Goal: Task Accomplishment & Management: Manage account settings

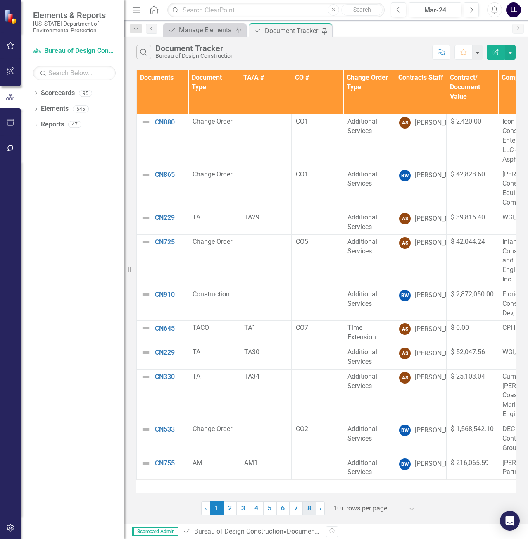
click at [309, 508] on link "8" at bounding box center [309, 508] width 13 height 14
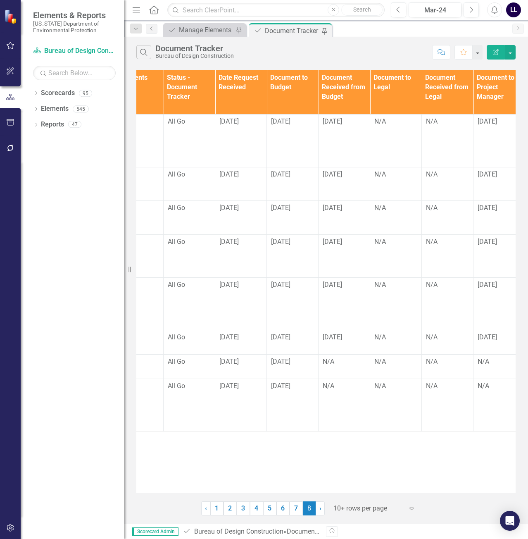
scroll to position [0, 574]
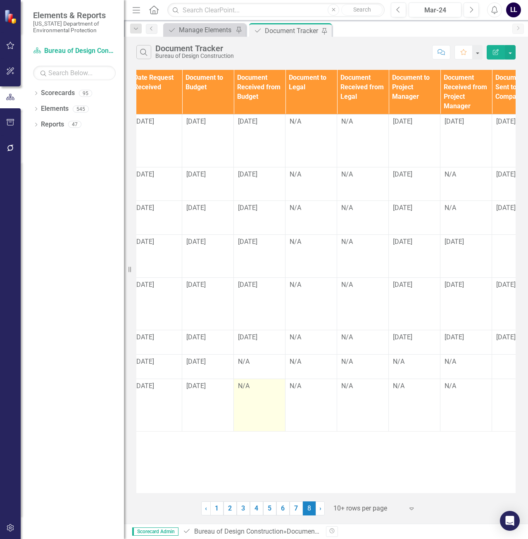
click at [251, 387] on div "N/A" at bounding box center [259, 386] width 43 height 10
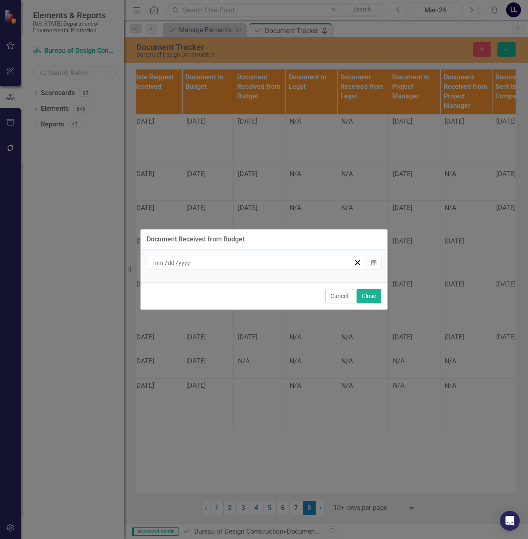
click at [252, 265] on div "/ /" at bounding box center [253, 263] width 202 height 8
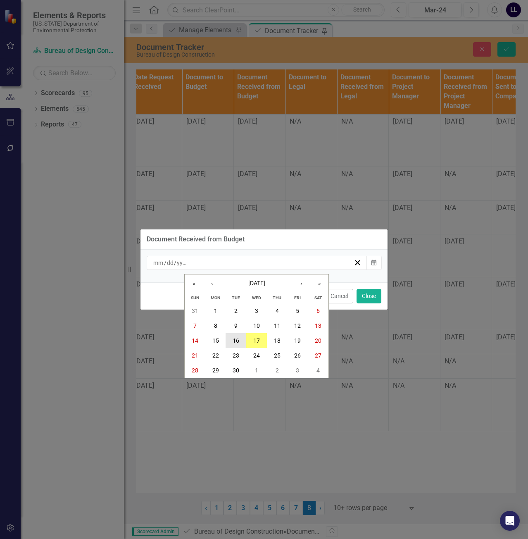
click at [240, 341] on button "16" at bounding box center [236, 340] width 21 height 15
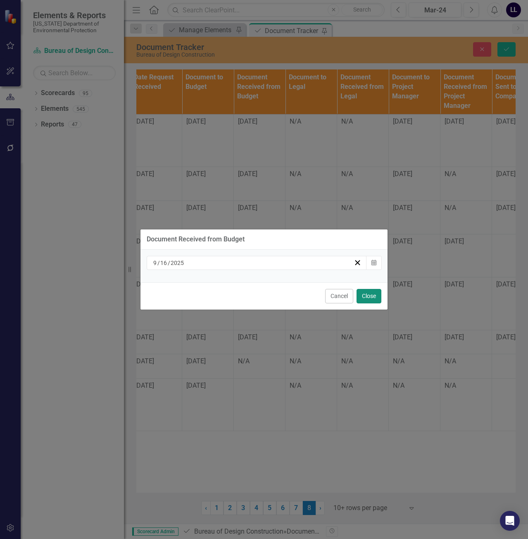
click at [372, 297] on button "Close" at bounding box center [369, 296] width 25 height 14
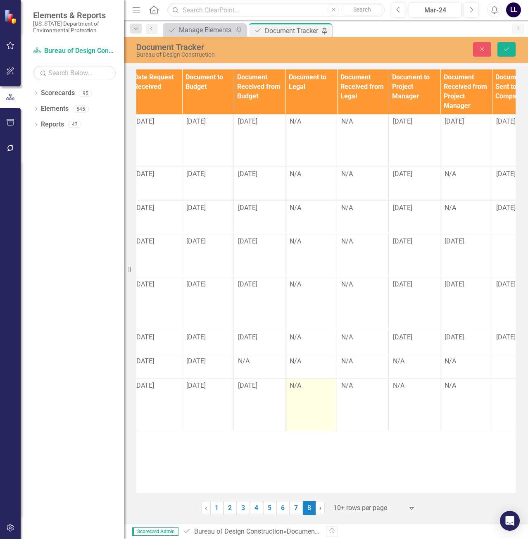
click at [308, 392] on td "N/A" at bounding box center [311, 404] width 52 height 52
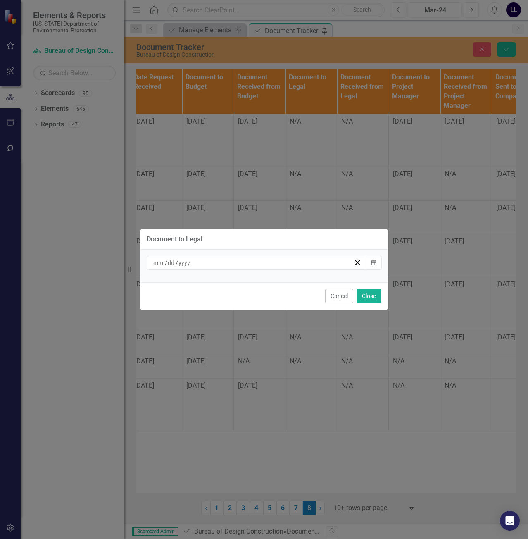
click at [348, 435] on div "Document to Legal / / Calendar Cancel Close" at bounding box center [264, 269] width 248 height 539
click at [342, 296] on button "Cancel" at bounding box center [339, 296] width 28 height 14
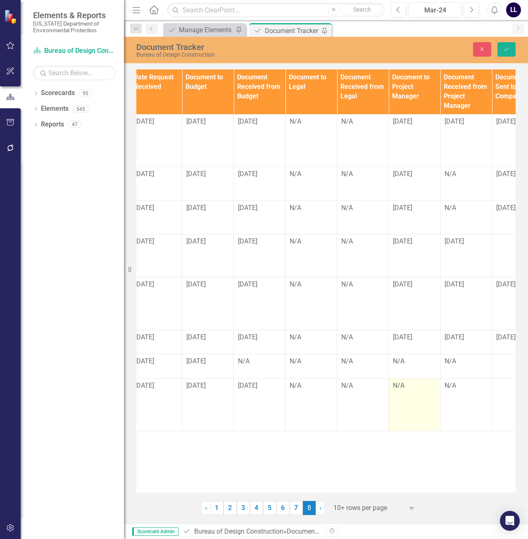
click at [406, 387] on div "N/A" at bounding box center [414, 386] width 43 height 10
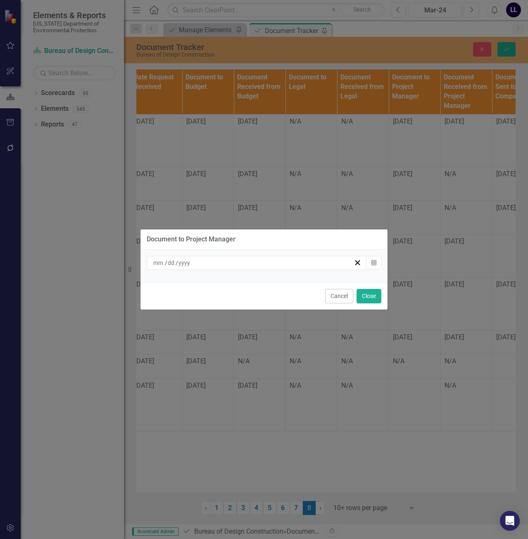
click at [248, 269] on div "/ /" at bounding box center [257, 263] width 220 height 14
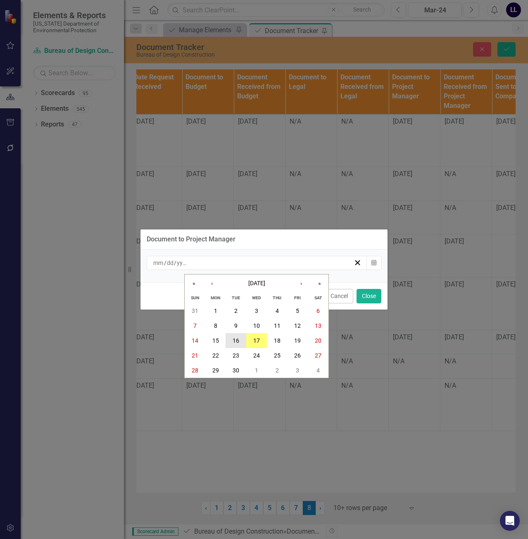
click at [240, 340] on button "16" at bounding box center [236, 340] width 21 height 15
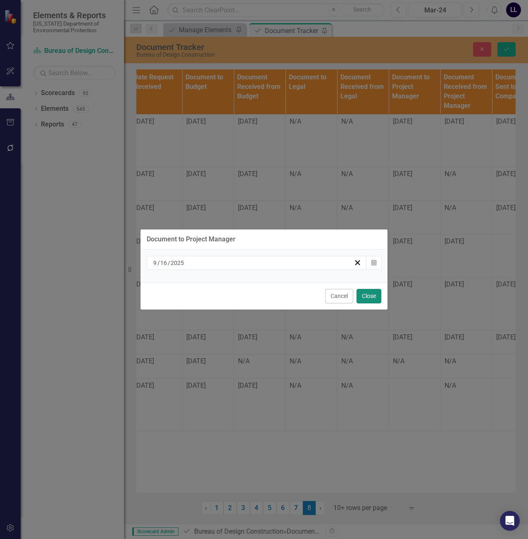
click at [360, 302] on button "Close" at bounding box center [369, 296] width 25 height 14
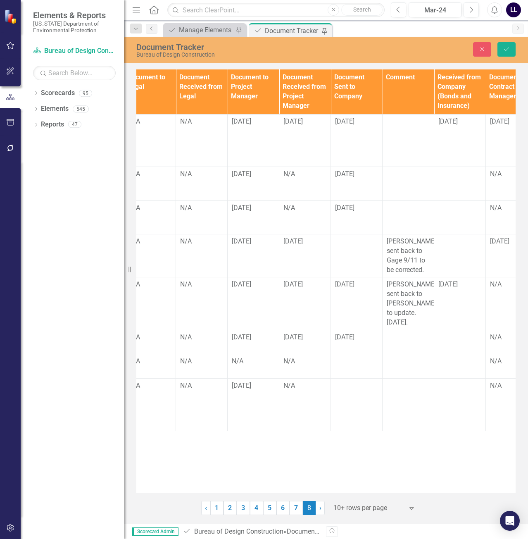
scroll to position [0, 739]
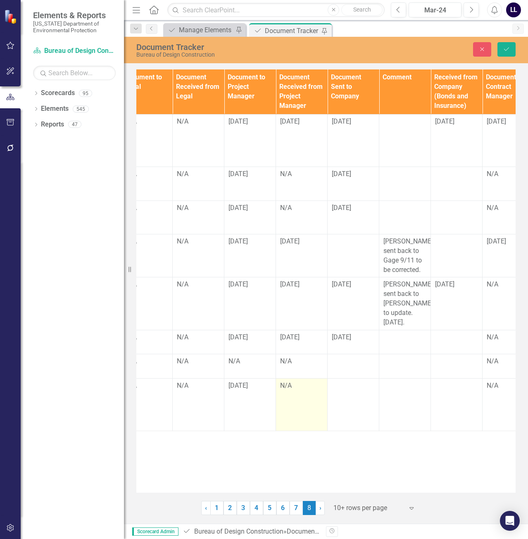
click at [291, 390] on div "N/A" at bounding box center [301, 386] width 43 height 10
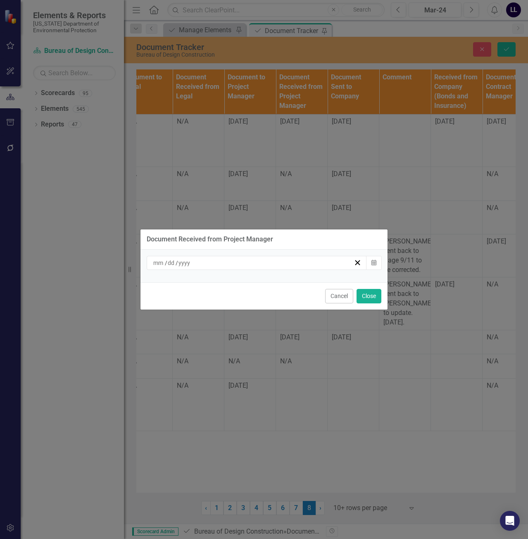
click at [235, 265] on div "/ /" at bounding box center [253, 263] width 202 height 8
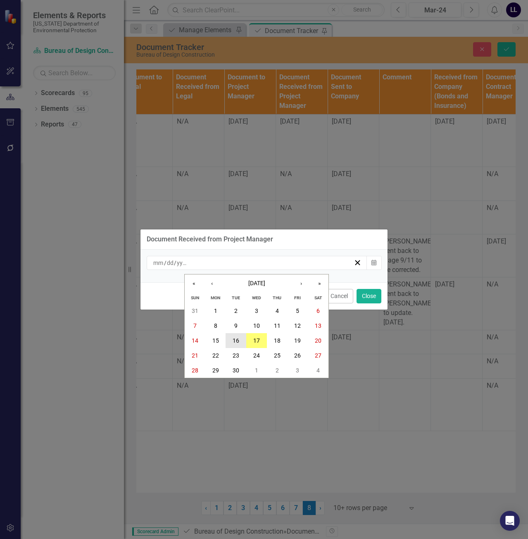
click at [240, 341] on button "16" at bounding box center [236, 340] width 21 height 15
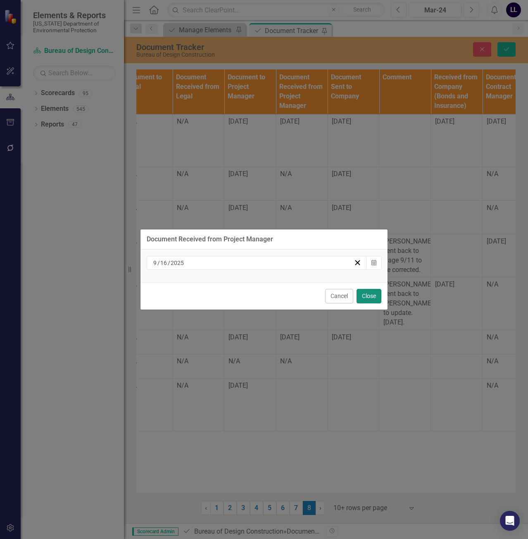
click at [363, 300] on button "Close" at bounding box center [369, 296] width 25 height 14
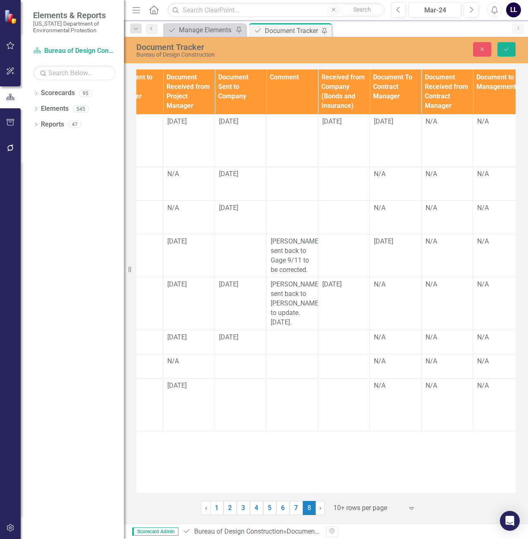
scroll to position [0, 853]
click at [506, 46] on icon "Save" at bounding box center [506, 49] width 7 height 6
